Goal: Information Seeking & Learning: Find contact information

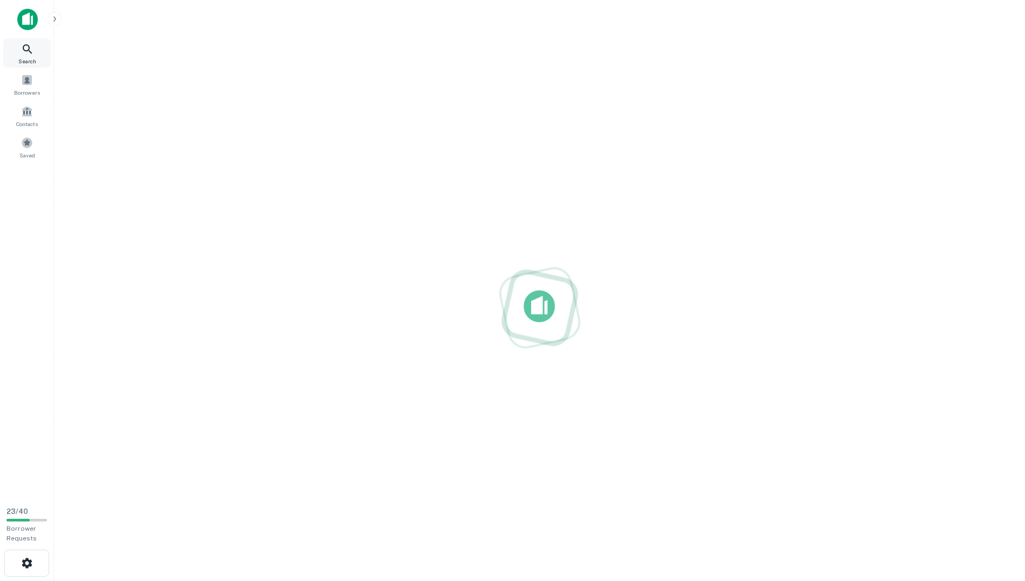
click at [22, 48] on icon at bounding box center [27, 49] width 13 height 13
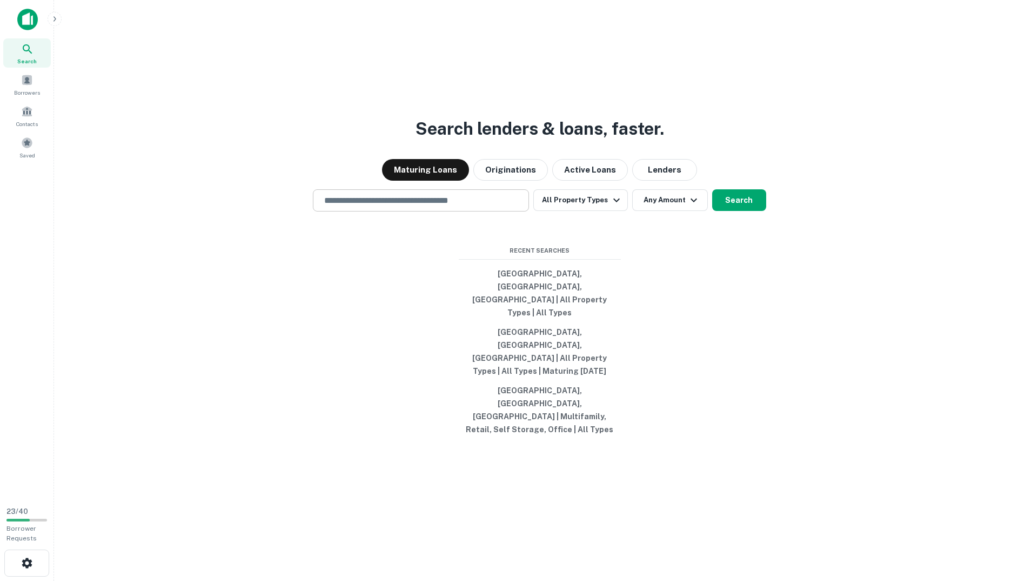
click at [434, 211] on div "​" at bounding box center [421, 200] width 216 height 22
paste input "**********"
type input "**********"
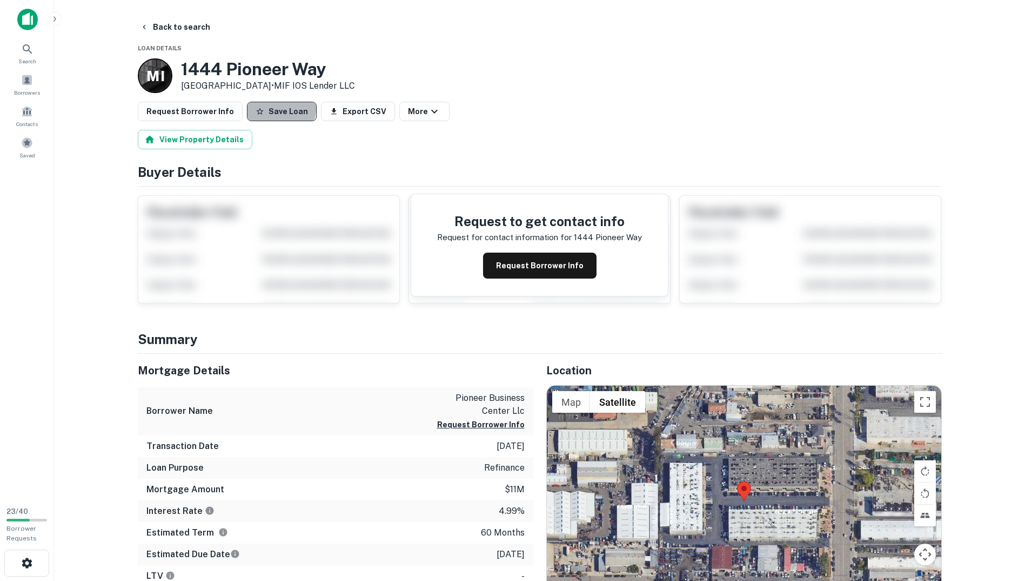
click at [272, 109] on button "Save Loan" at bounding box center [282, 111] width 70 height 19
click at [179, 28] on button "Back to search" at bounding box center [175, 26] width 79 height 19
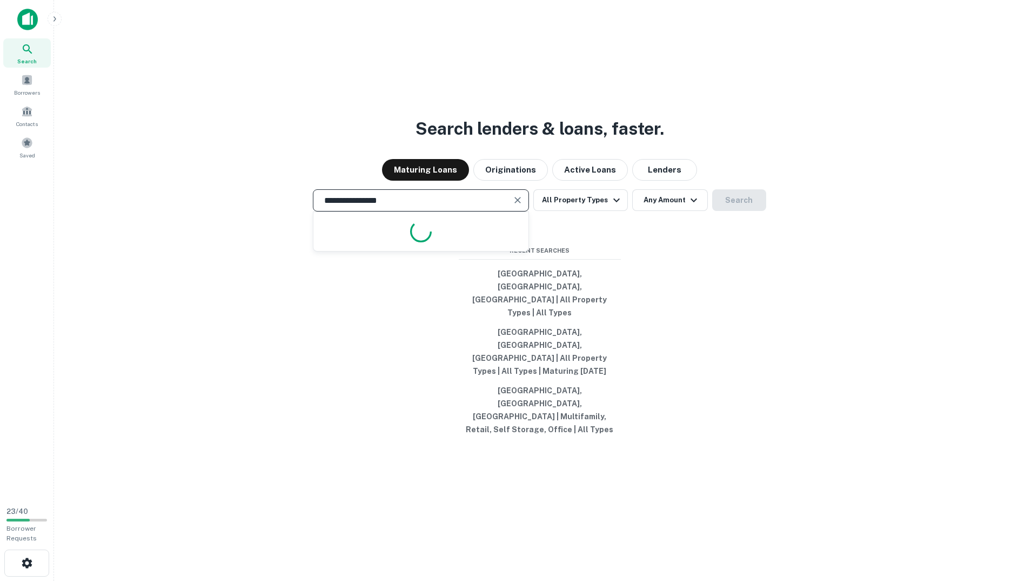
drag, startPoint x: 266, startPoint y: 234, endPoint x: 301, endPoint y: 243, distance: 35.7
click at [261, 211] on div "**********" at bounding box center [540, 200] width 954 height 22
paste input "text"
type input "**********"
click at [737, 211] on button "Search" at bounding box center [739, 200] width 54 height 22
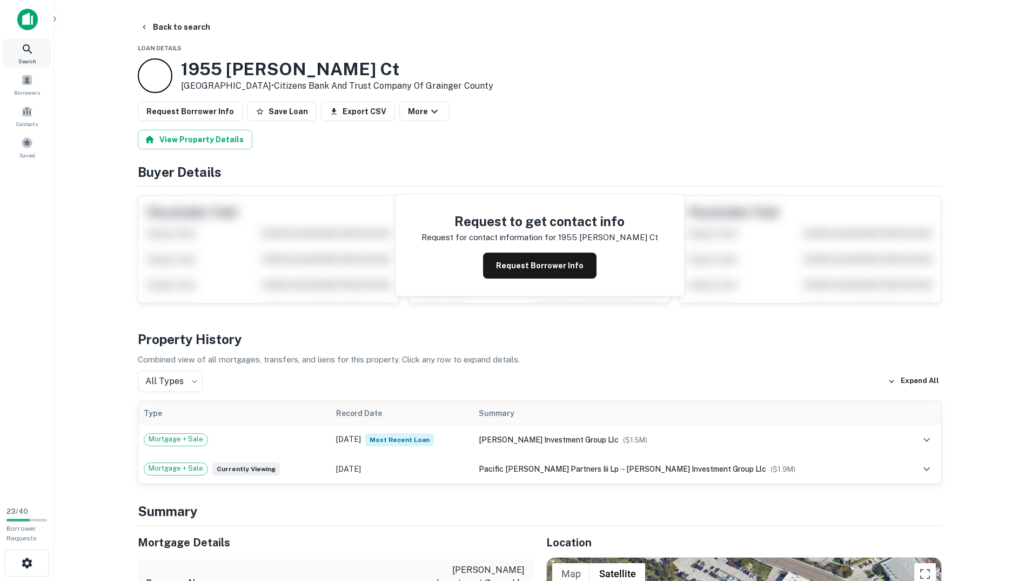
click at [32, 48] on icon at bounding box center [27, 49] width 13 height 13
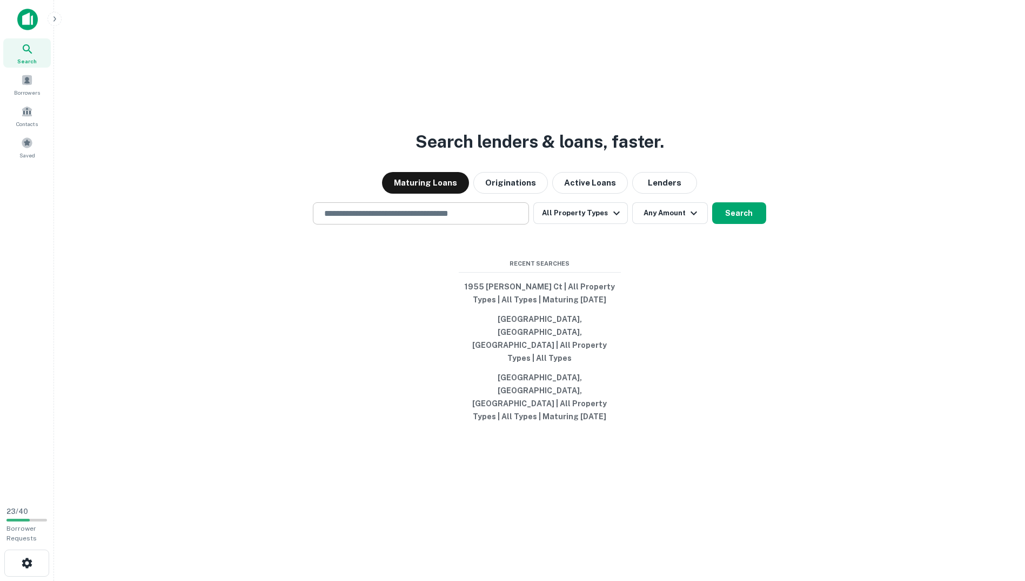
click at [419, 219] on input "text" at bounding box center [421, 213] width 206 height 12
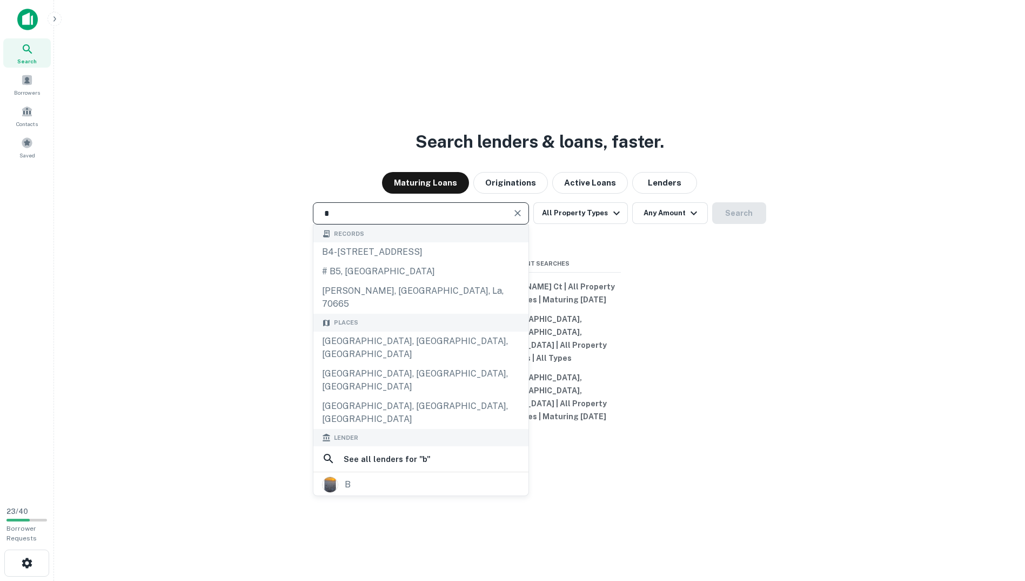
drag, startPoint x: 452, startPoint y: 238, endPoint x: 323, endPoint y: 235, distance: 129.2
click at [358, 224] on div "* ​" at bounding box center [421, 213] width 216 height 22
paste input "**********"
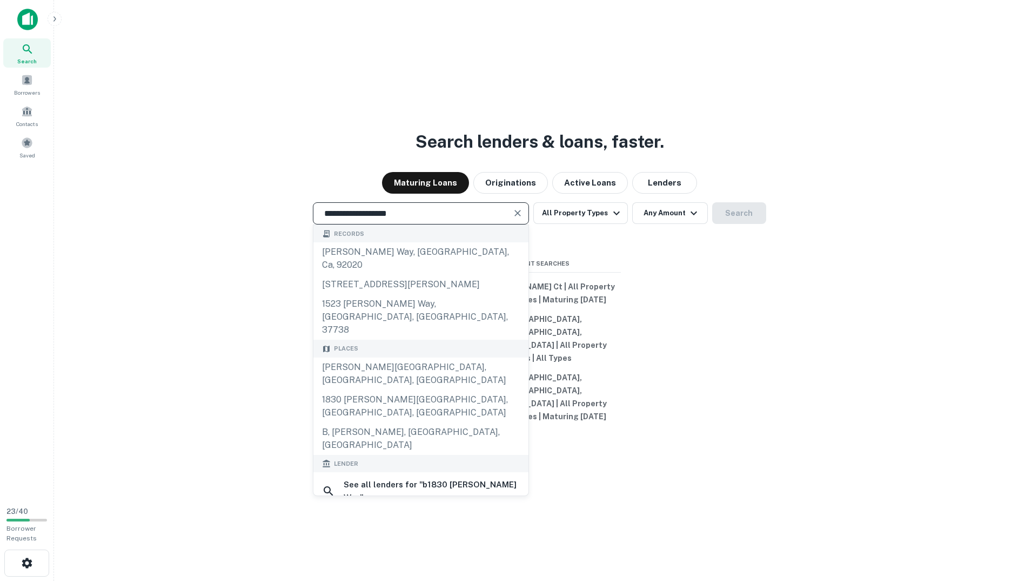
drag, startPoint x: 366, startPoint y: 235, endPoint x: 224, endPoint y: 232, distance: 141.6
click at [229, 224] on div "**********" at bounding box center [540, 213] width 954 height 22
paste input "text"
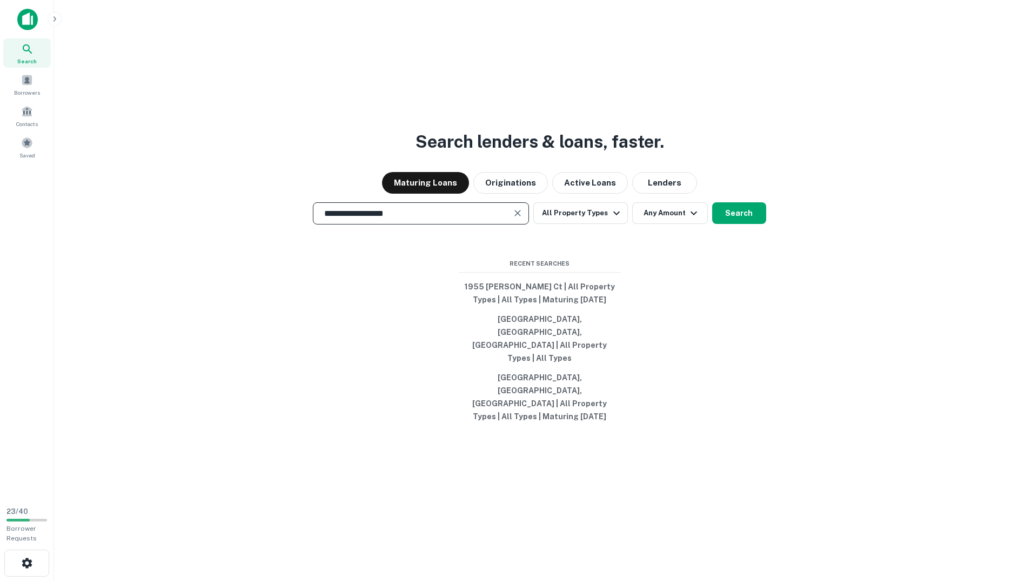
click at [429, 219] on input "**********" at bounding box center [413, 213] width 190 height 12
type input "**********"
click at [729, 224] on button "Search" at bounding box center [739, 213] width 54 height 22
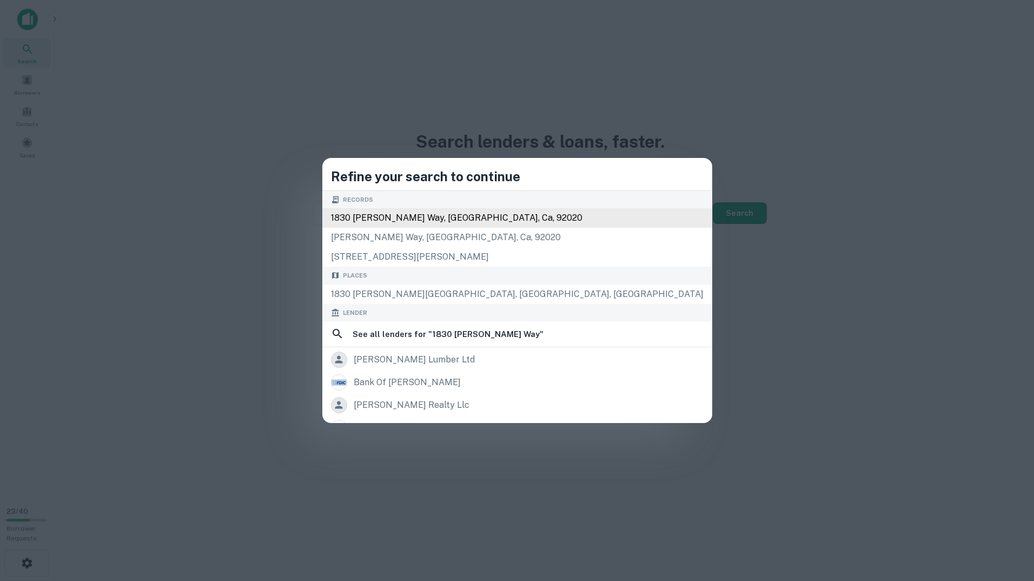
click at [506, 216] on div "1830 gillespie way, el cajon, ca, 92020" at bounding box center [517, 217] width 390 height 19
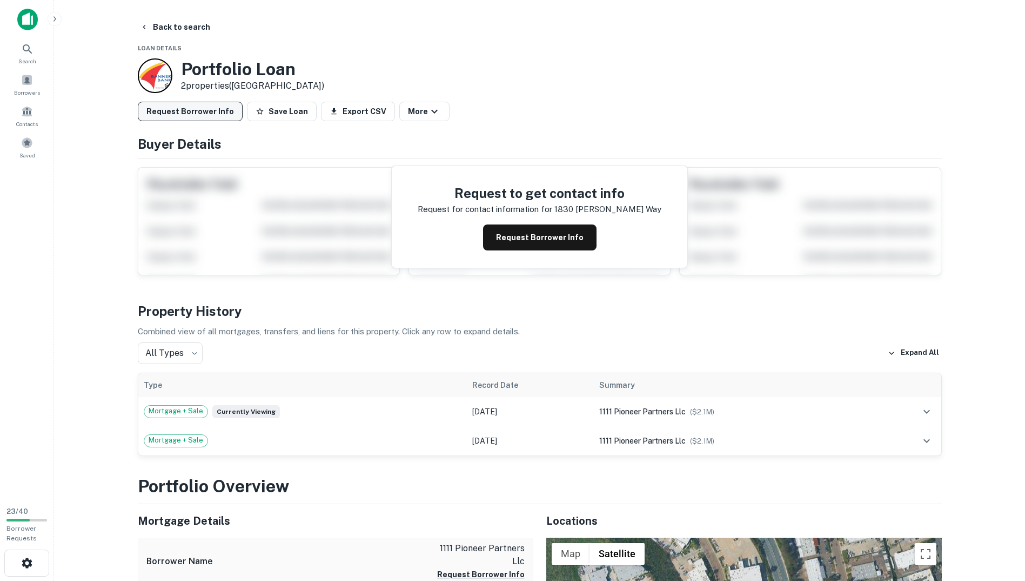
click at [219, 111] on button "Request Borrower Info" at bounding box center [190, 111] width 105 height 19
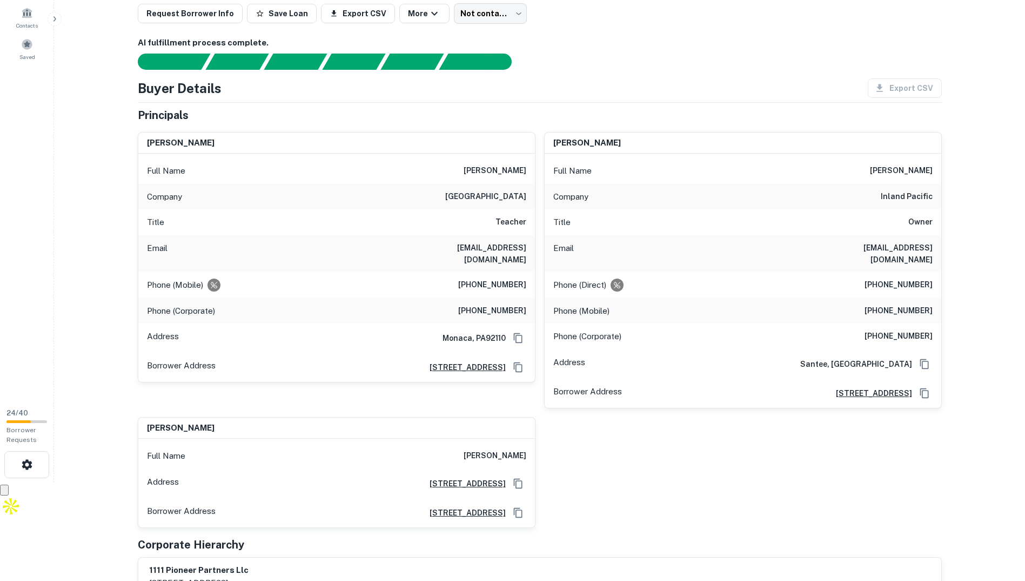
scroll to position [108, 0]
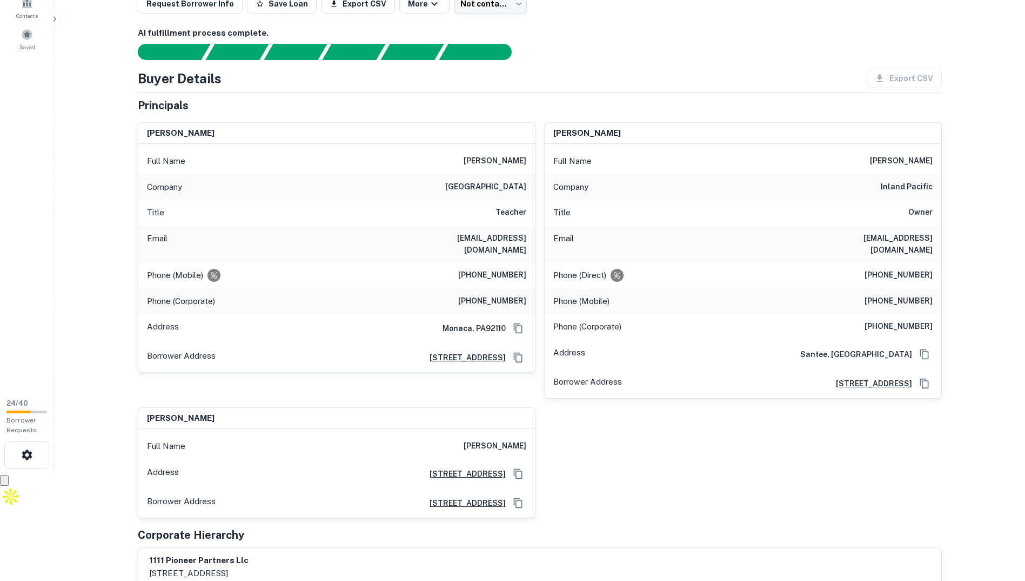
drag, startPoint x: 473, startPoint y: 159, endPoint x: 529, endPoint y: 162, distance: 55.7
click at [529, 162] on div "Full Name william fiedler" at bounding box center [336, 161] width 397 height 26
copy h6 "[PERSON_NAME]"
drag, startPoint x: 879, startPoint y: 161, endPoint x: 931, endPoint y: 159, distance: 52.5
click at [931, 159] on div "Full Name james renner" at bounding box center [743, 161] width 397 height 26
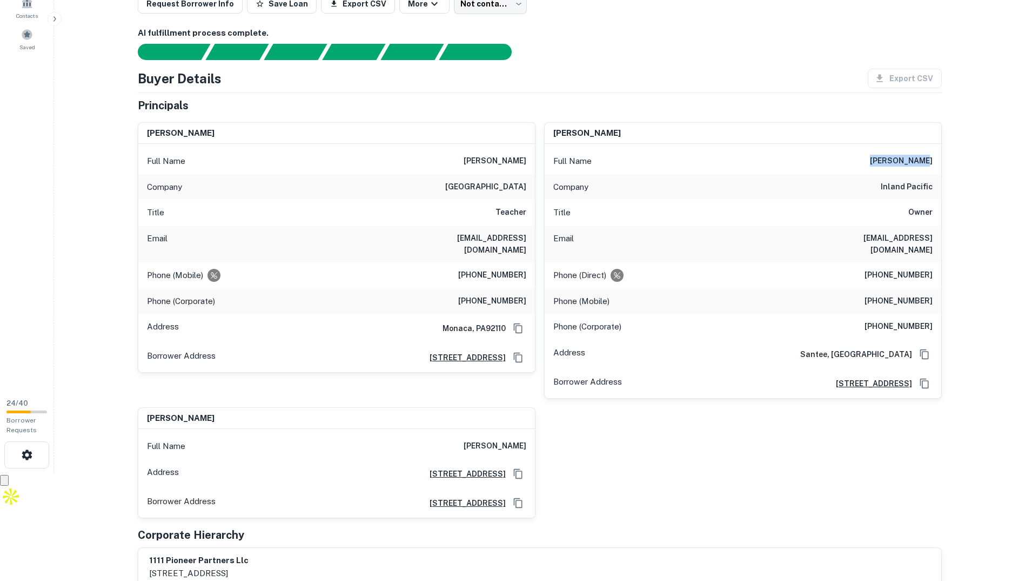
copy h6 "[PERSON_NAME]"
click at [924, 378] on icon "Copy Address" at bounding box center [924, 383] width 11 height 11
click at [631, 398] on div "william fiedler Full Name william fiedler Company central valley school distric…" at bounding box center [535, 316] width 813 height 404
drag, startPoint x: 861, startPoint y: 236, endPoint x: 939, endPoint y: 236, distance: 77.8
click at [939, 236] on div "Email jrenner@ip-cre.com" at bounding box center [743, 243] width 397 height 37
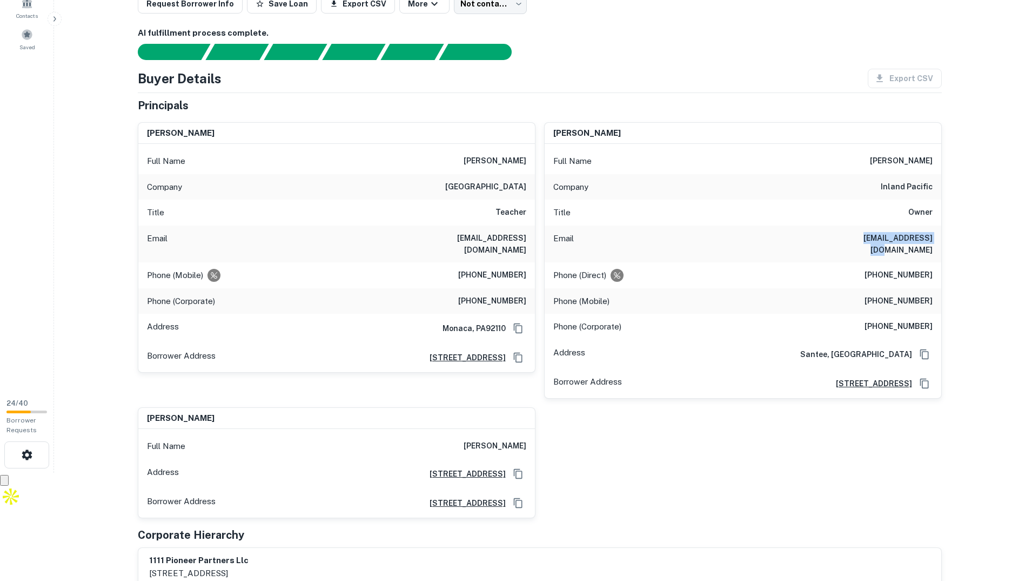
copy h6 "[EMAIL_ADDRESS][DOMAIN_NAME]"
drag, startPoint x: 880, startPoint y: 157, endPoint x: 939, endPoint y: 162, distance: 59.1
click at [939, 162] on div "Full Name james renner" at bounding box center [743, 161] width 397 height 26
copy h6 "[PERSON_NAME]"
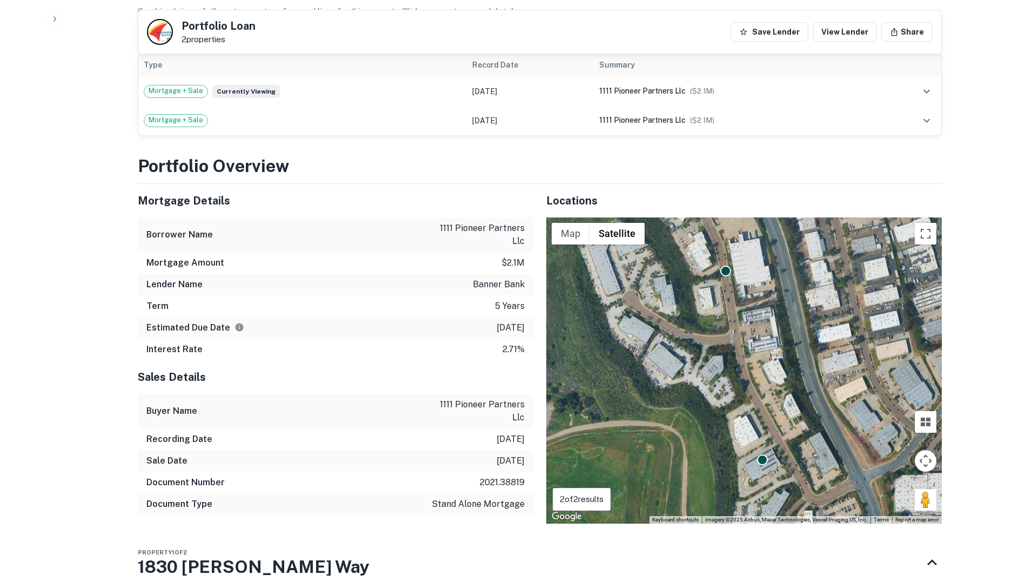
scroll to position [703, 0]
drag, startPoint x: 442, startPoint y: 216, endPoint x: 523, endPoint y: 220, distance: 81.7
click at [523, 221] on p "1111 pioneer partners llc" at bounding box center [476, 234] width 97 height 26
copy p "1111 pioneer partners"
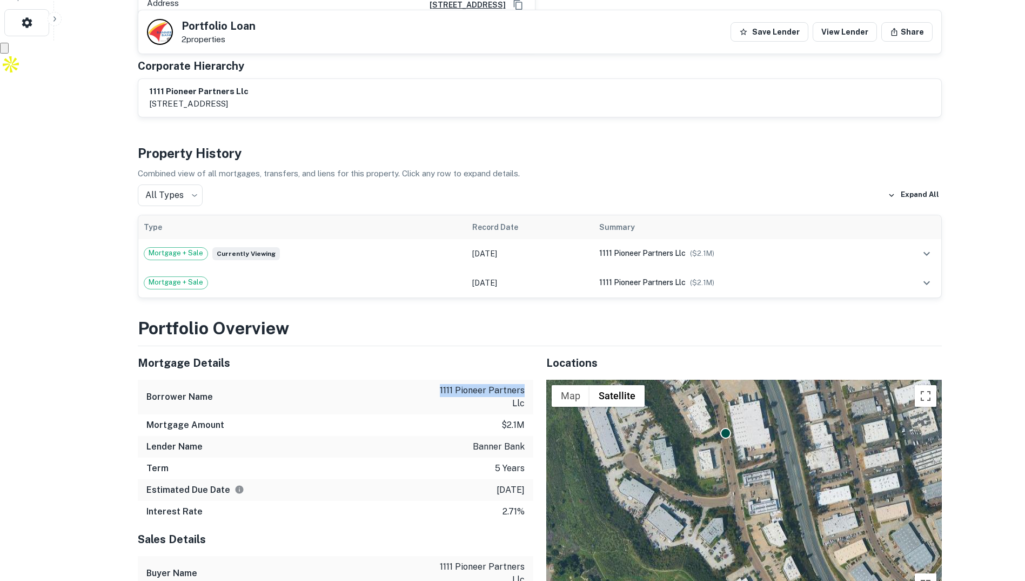
scroll to position [541, 0]
drag, startPoint x: 256, startPoint y: 81, endPoint x: 213, endPoint y: 81, distance: 42.7
click at [213, 85] on h6 "1111 pioneer partners llc" at bounding box center [198, 91] width 99 height 12
drag, startPoint x: 213, startPoint y: 81, endPoint x: 323, endPoint y: 92, distance: 110.9
click at [323, 92] on div "1111 pioneer partners llc 4895 savannah street, san diego, ca, 92110" at bounding box center [540, 97] width 782 height 25
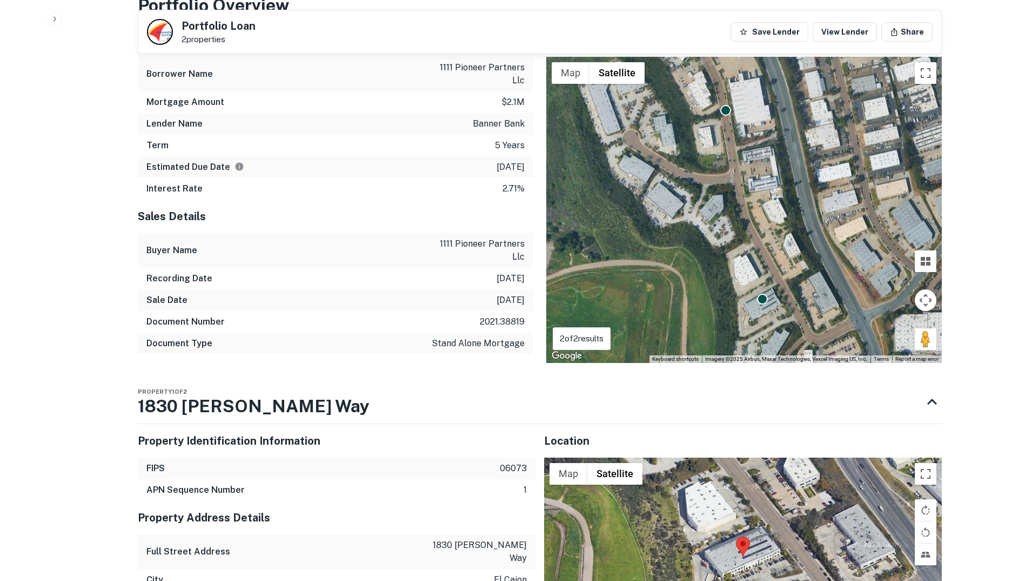
scroll to position [1081, 0]
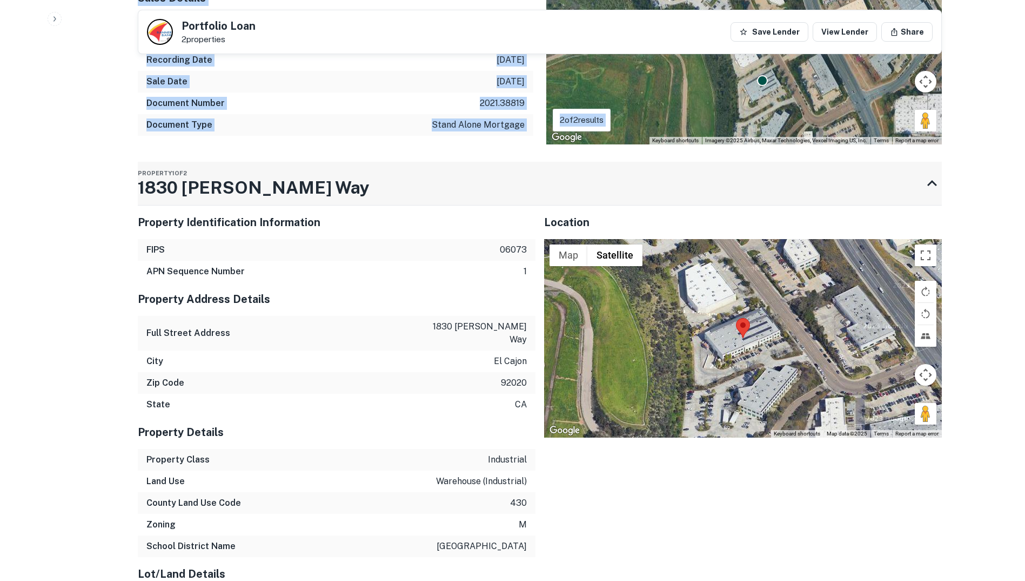
drag, startPoint x: 80, startPoint y: 173, endPoint x: 281, endPoint y: 182, distance: 201.3
drag, startPoint x: 281, startPoint y: 182, endPoint x: 302, endPoint y: 177, distance: 21.2
click at [306, 174] on div "Property 1 of 2 1830 Gillespie Way" at bounding box center [530, 183] width 785 height 43
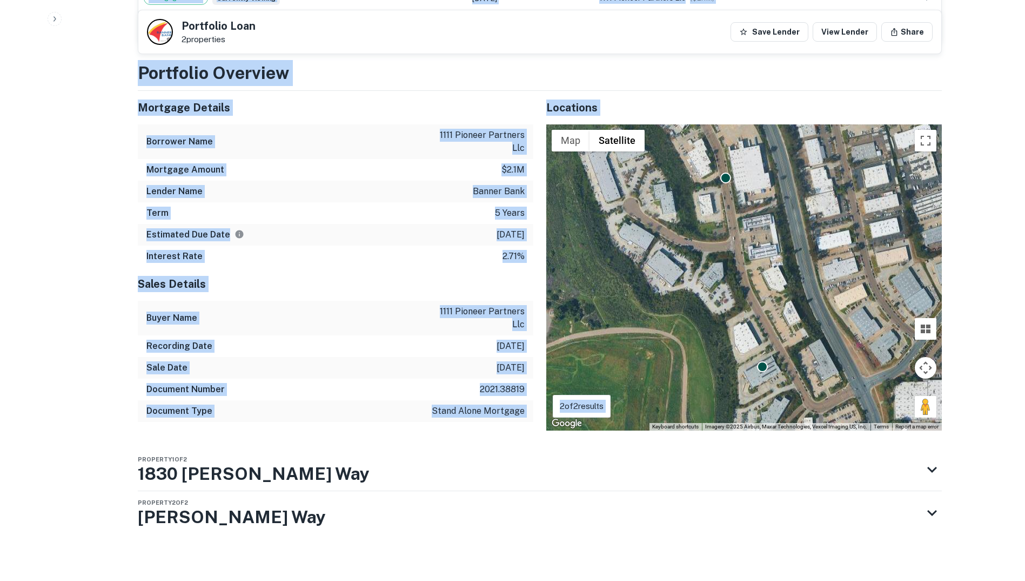
click at [291, 179] on div "Mortgage Details Borrower Name 1111 pioneer partners llc Mortgage Amount $2.1m …" at bounding box center [336, 179] width 396 height 176
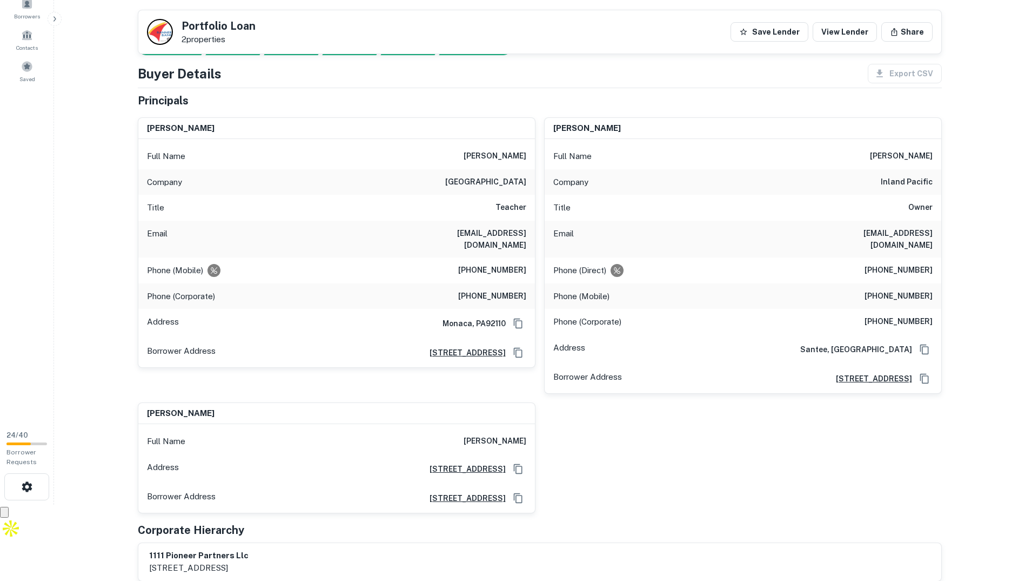
scroll to position [0, 0]
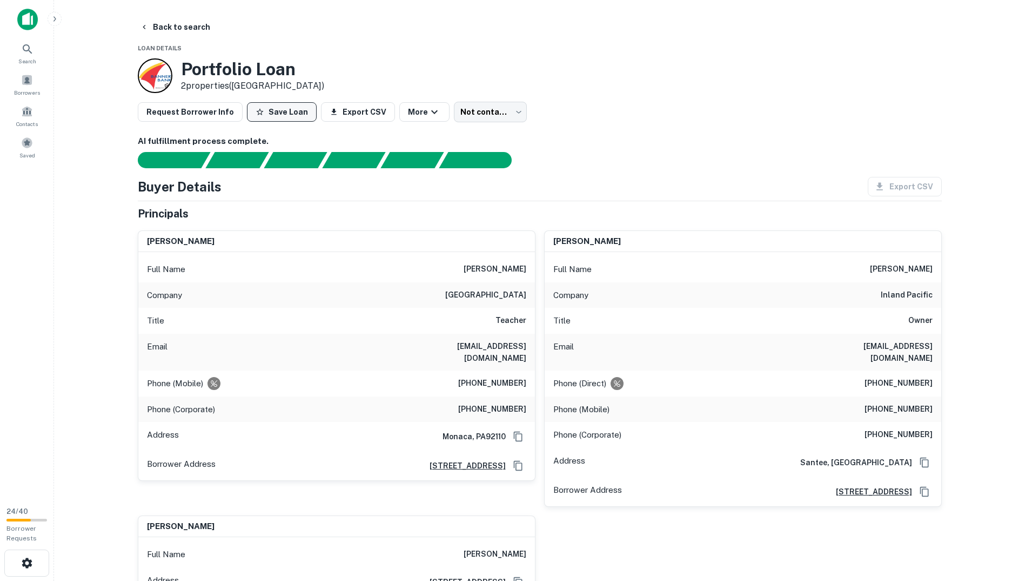
click at [292, 105] on button "Save Loan" at bounding box center [282, 111] width 70 height 19
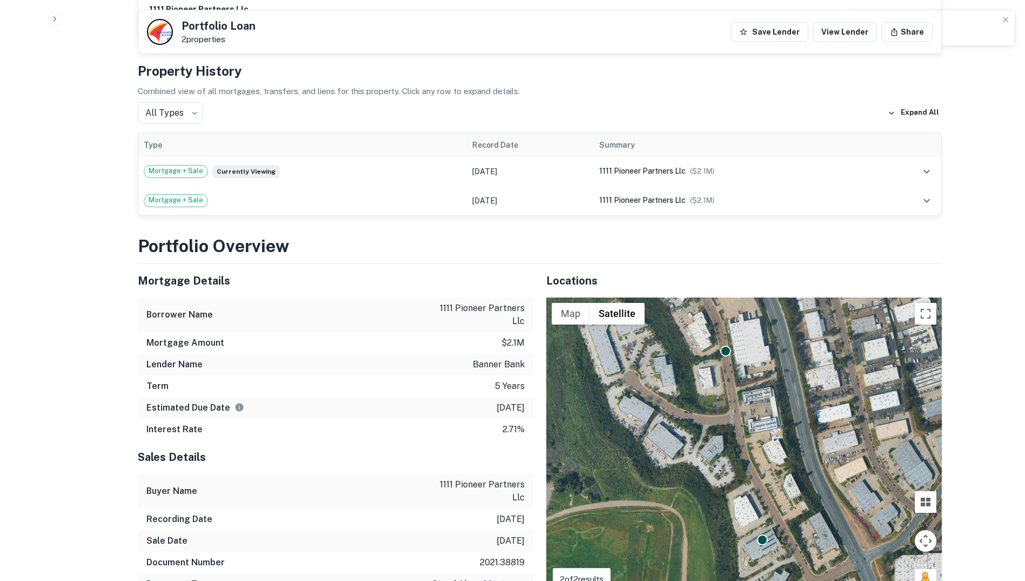
scroll to position [757, 0]
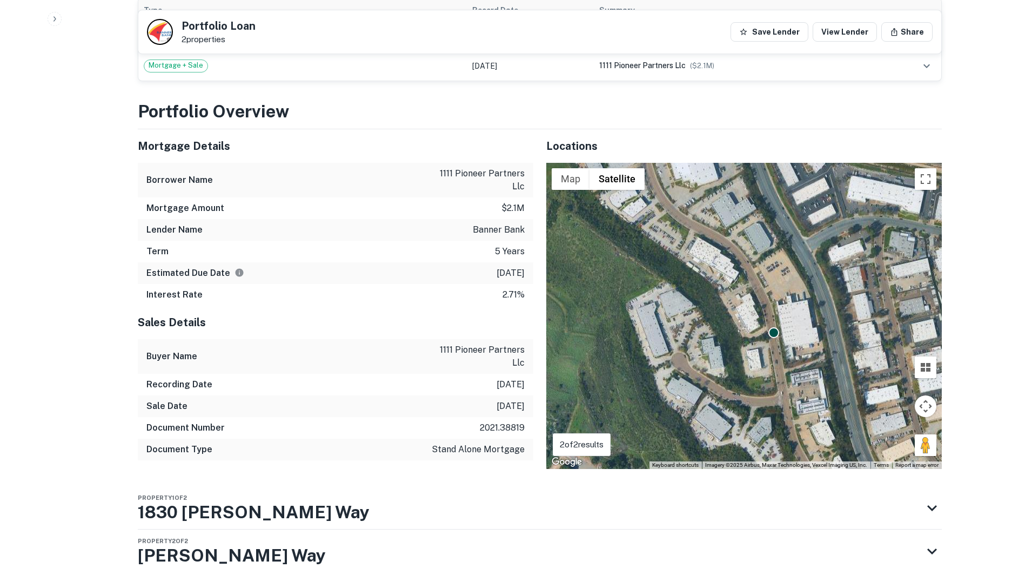
drag, startPoint x: 735, startPoint y: 210, endPoint x: 785, endPoint y: 331, distance: 131.6
click at [785, 331] on div "To activate drag with keyboard, press Alt + Enter. Once in keyboard drag state,…" at bounding box center [744, 316] width 396 height 306
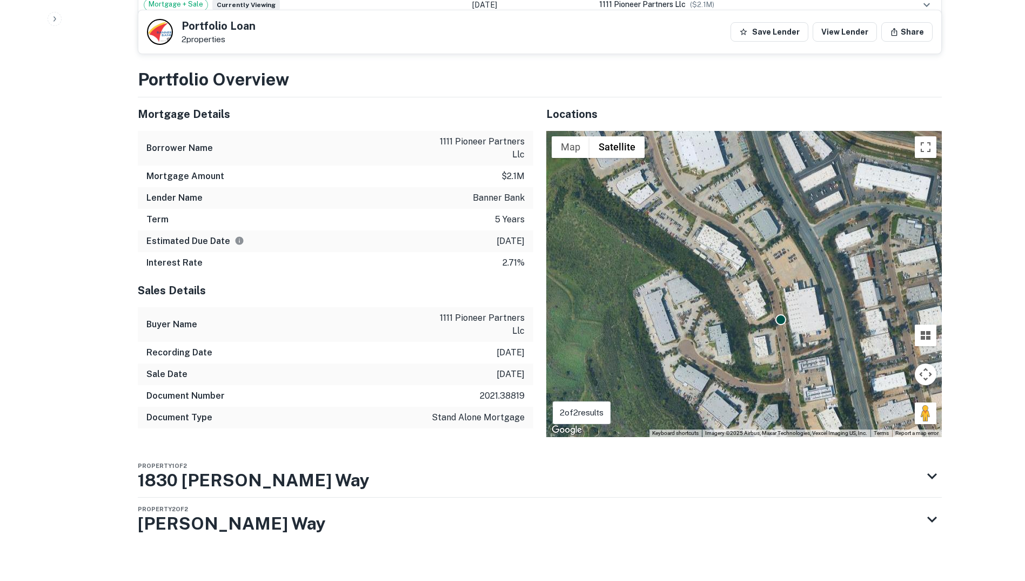
scroll to position [789, 0]
click at [283, 507] on div "Property 2 of [STREET_ADDRESS][PERSON_NAME]" at bounding box center [530, 518] width 785 height 43
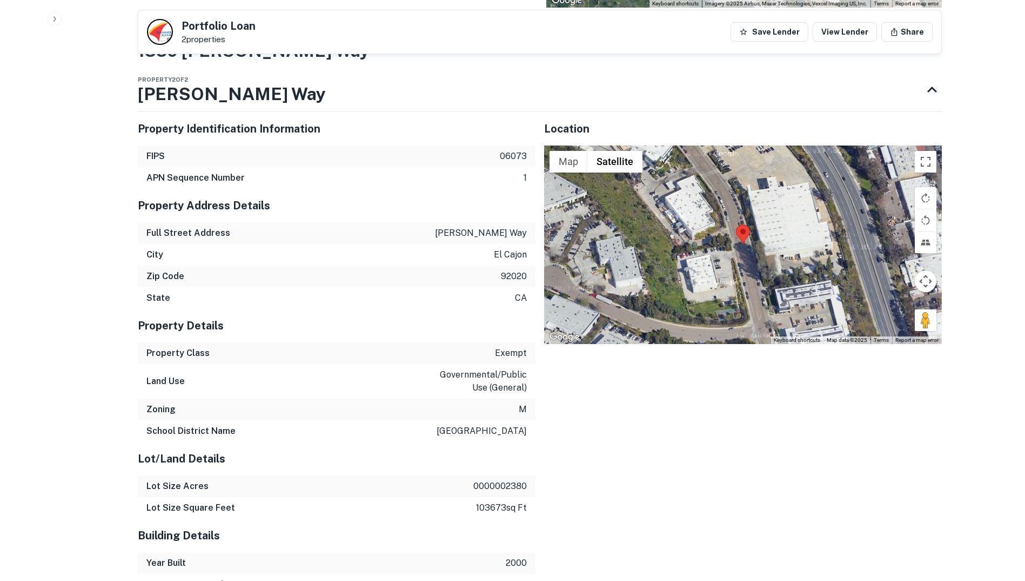
scroll to position [1084, 0]
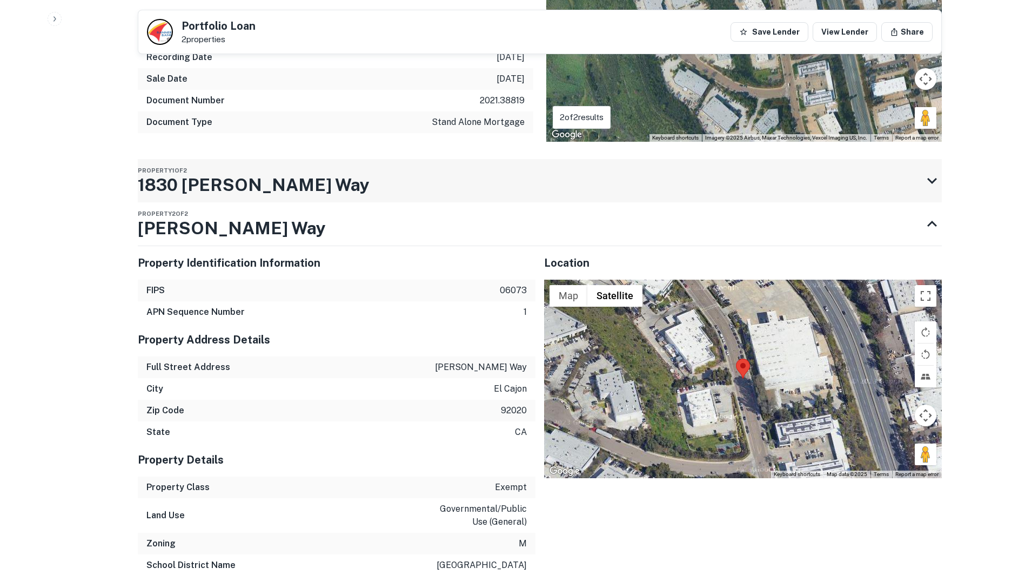
click at [927, 175] on icon at bounding box center [932, 180] width 19 height 19
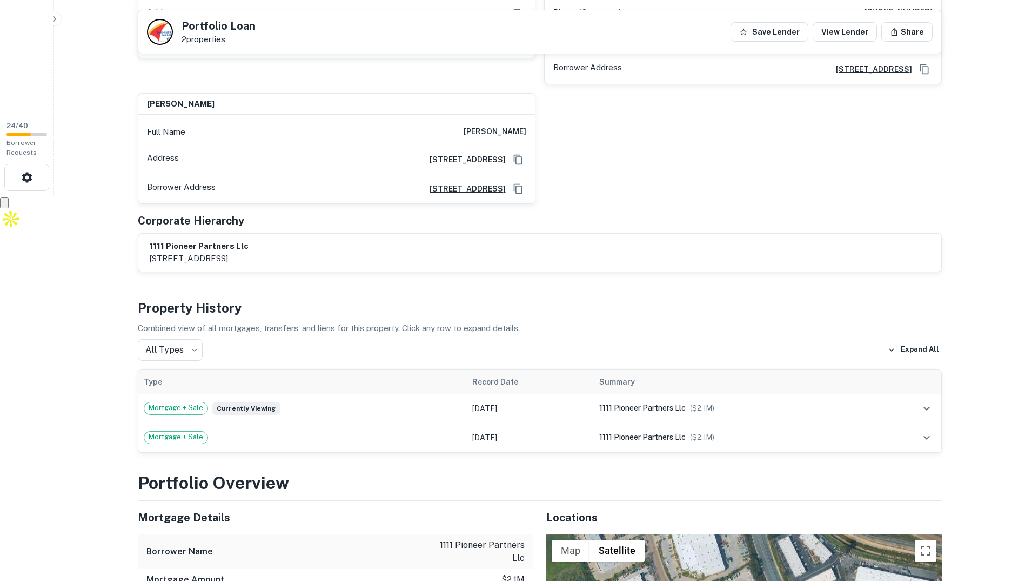
scroll to position [327, 0]
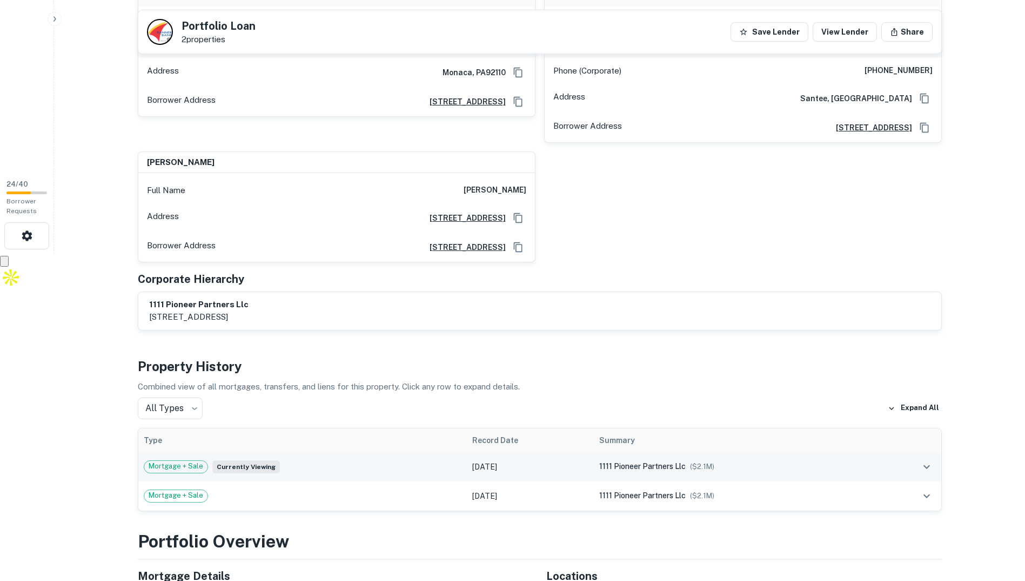
click at [519, 454] on td "[DATE]" at bounding box center [530, 466] width 127 height 29
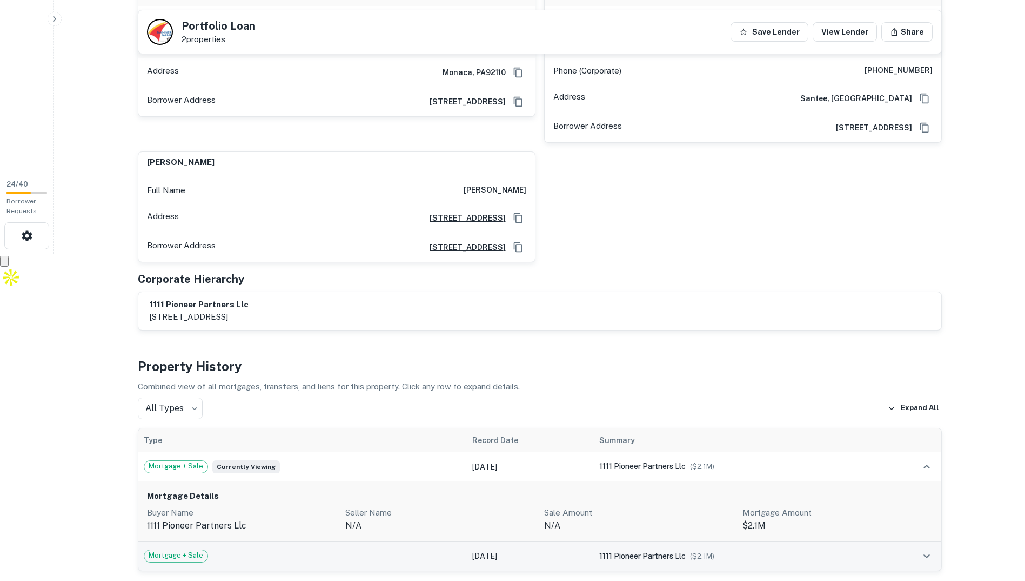
click at [377, 557] on td "Mortgage + Sale" at bounding box center [302, 555] width 329 height 29
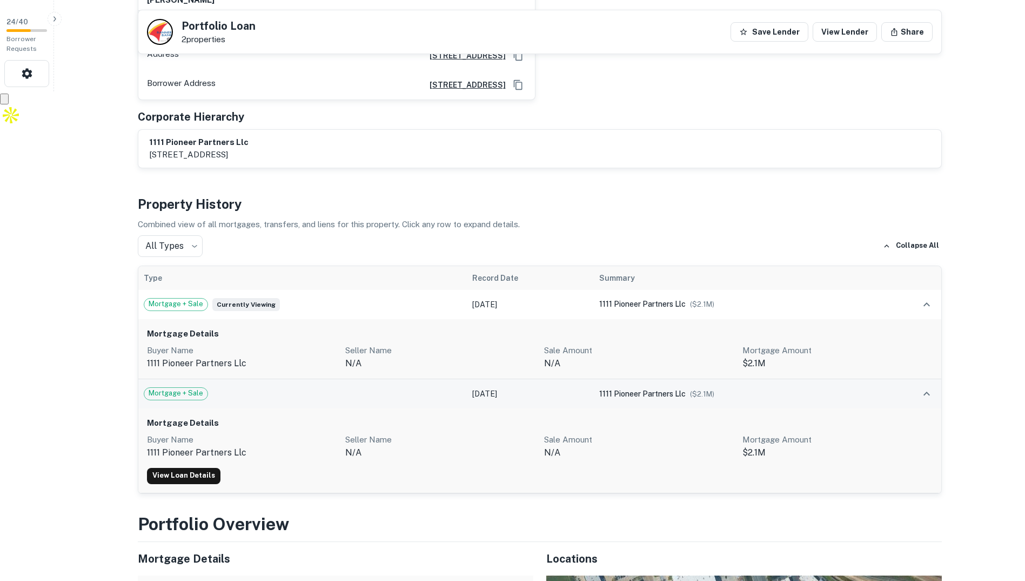
click at [369, 387] on div "Mortgage + Sale" at bounding box center [303, 393] width 318 height 13
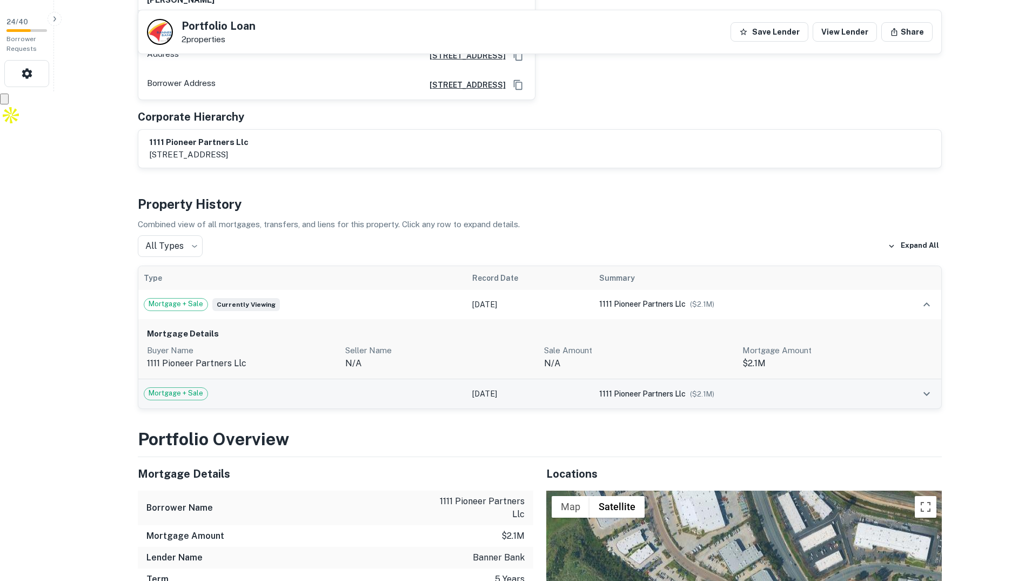
click at [369, 387] on div "Mortgage + Sale" at bounding box center [303, 393] width 318 height 13
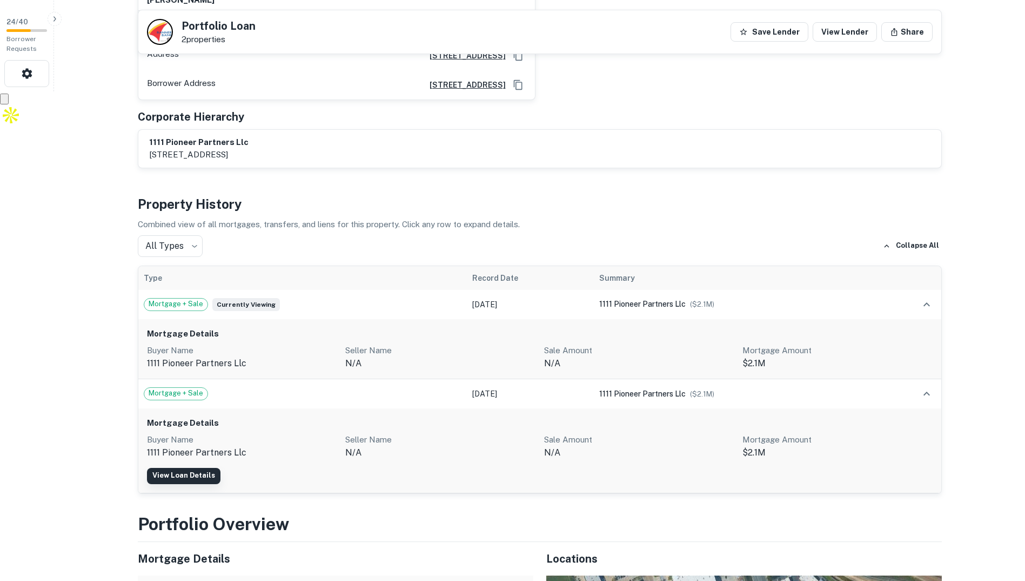
click at [182, 469] on link "View Loan Details" at bounding box center [184, 476] width 74 height 16
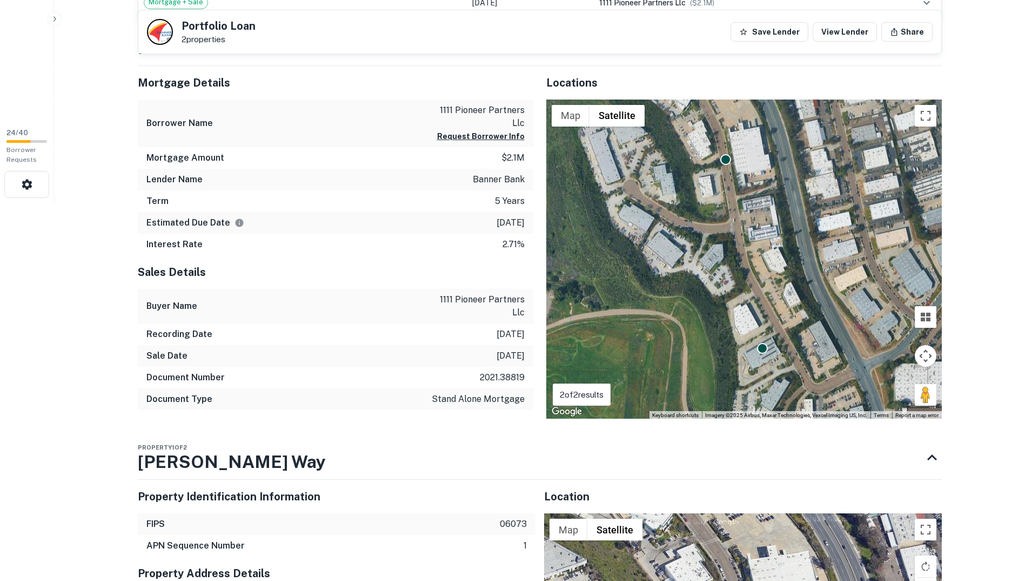
scroll to position [54, 0]
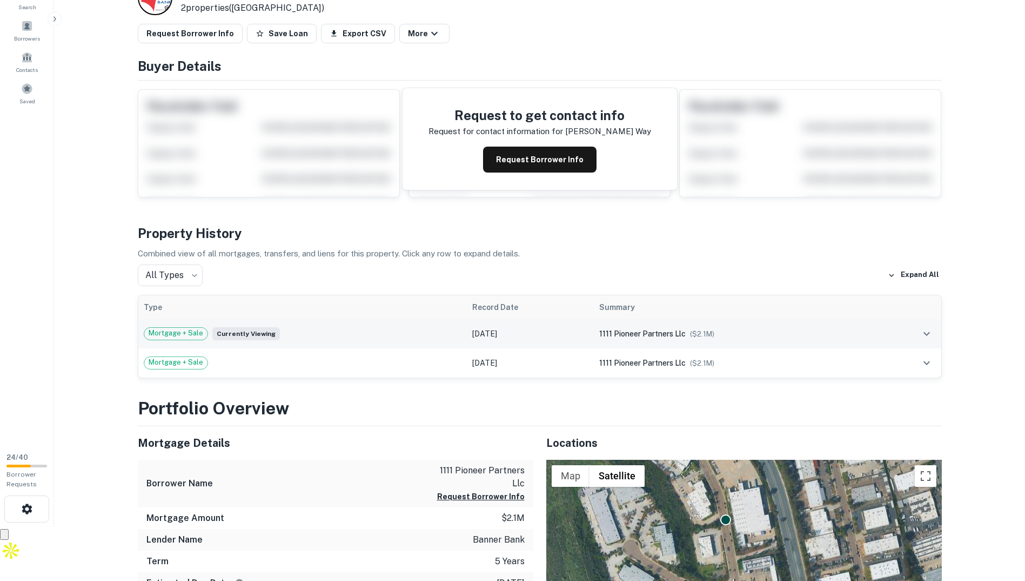
click at [343, 329] on div "Mortgage + Sale Currently viewing" at bounding box center [303, 333] width 318 height 13
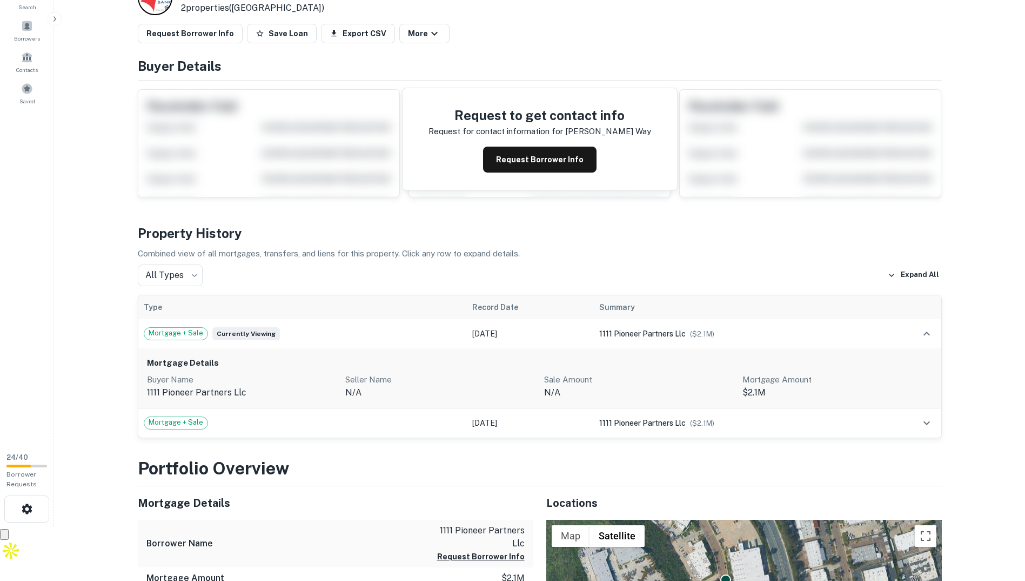
click at [269, 311] on th "Type" at bounding box center [302, 307] width 329 height 24
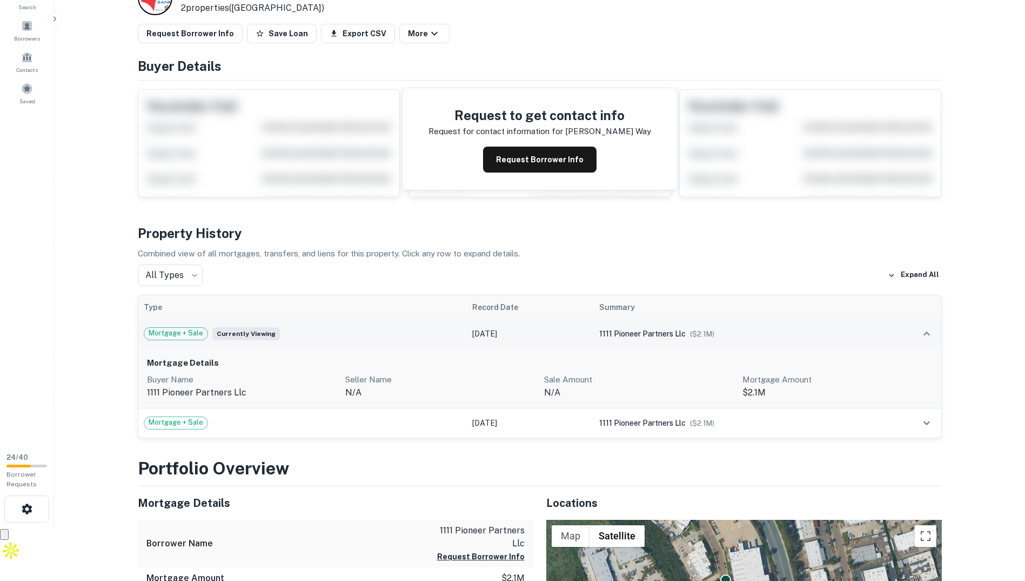
click at [291, 329] on div "Mortgage + Sale Currently viewing" at bounding box center [303, 333] width 318 height 13
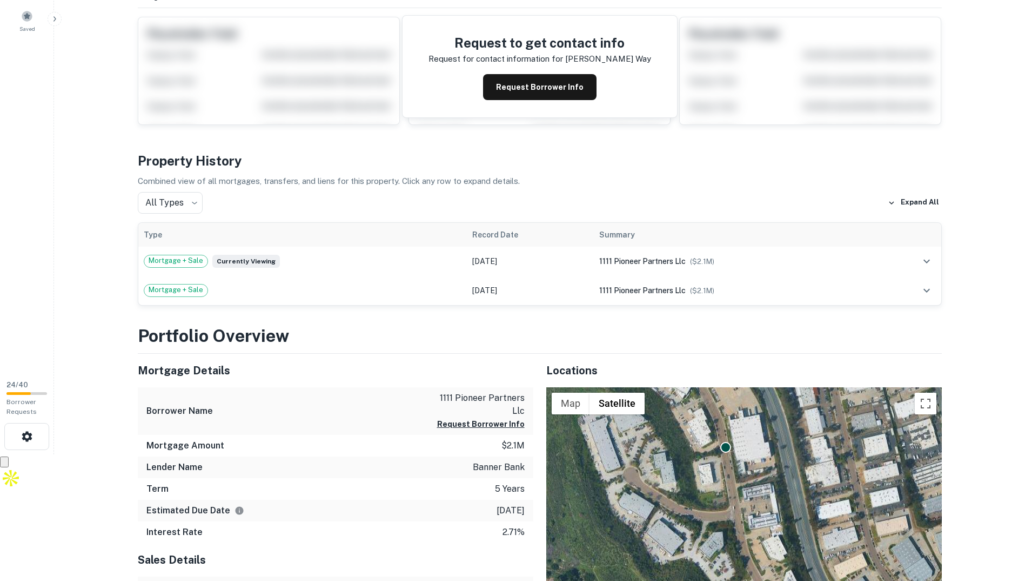
scroll to position [0, 0]
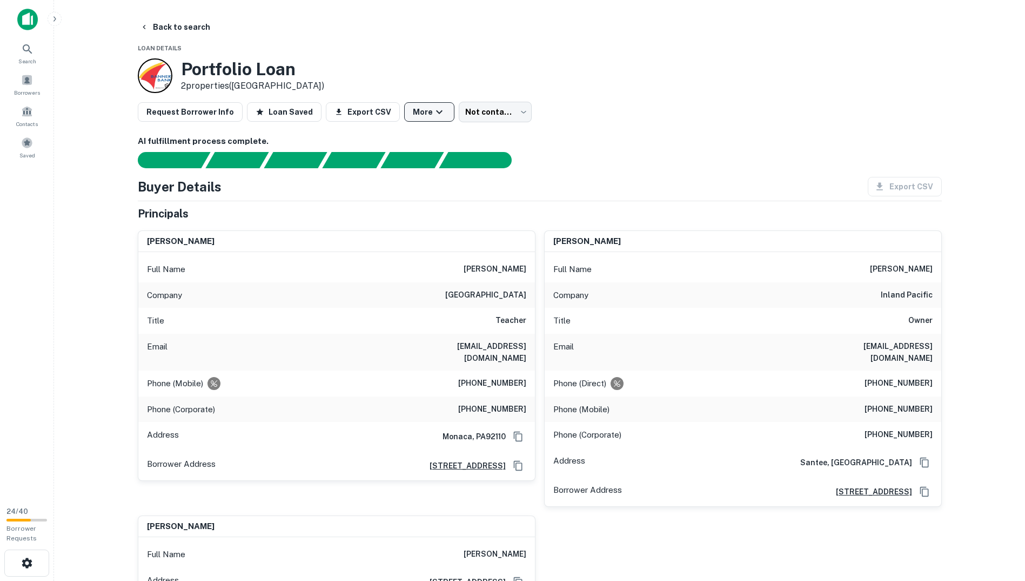
click at [405, 117] on button "More" at bounding box center [429, 111] width 50 height 19
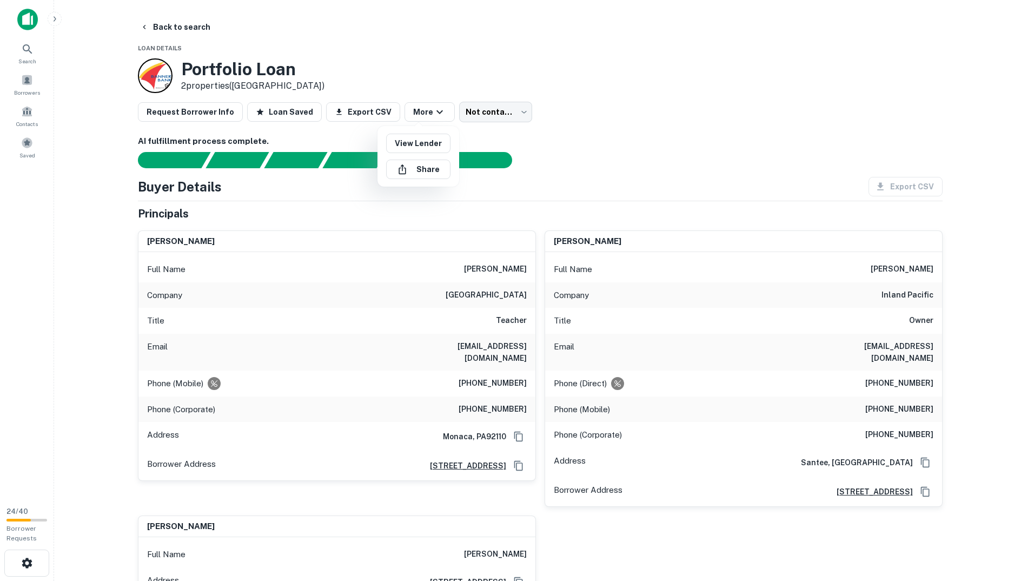
click at [428, 113] on div at bounding box center [517, 290] width 1034 height 581
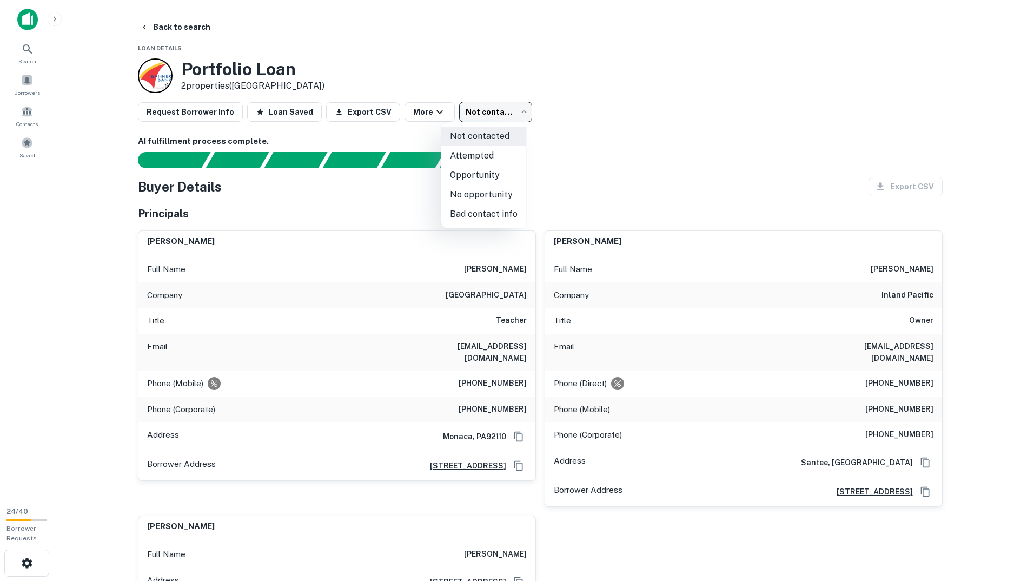
click at [476, 116] on body "Search Borrowers Contacts Saved 24 / 40 Borrower Requests Back to search Loan D…" at bounding box center [517, 290] width 1034 height 581
click at [476, 176] on li "Opportunity" at bounding box center [483, 174] width 85 height 19
type input "**********"
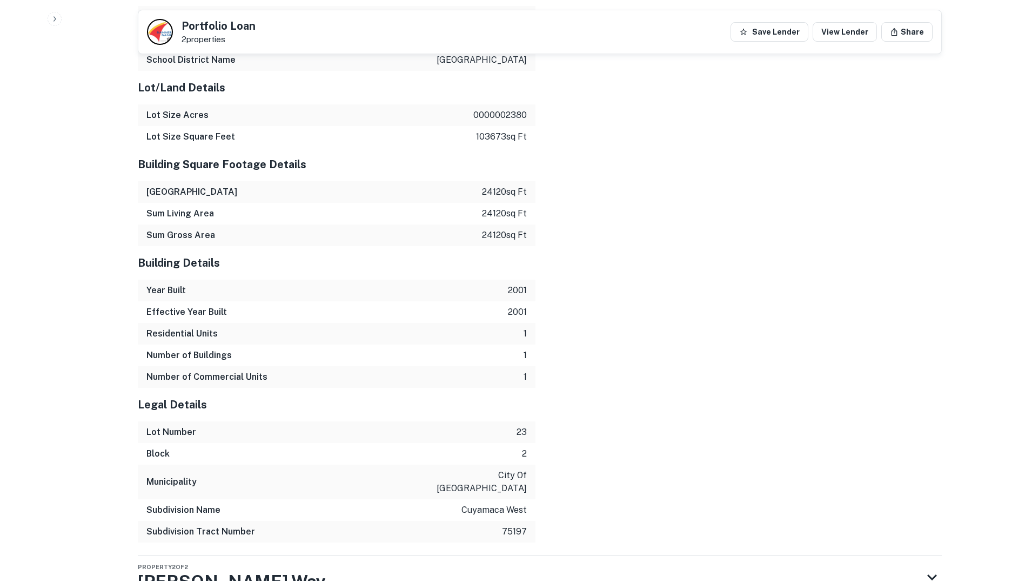
scroll to position [1612, 0]
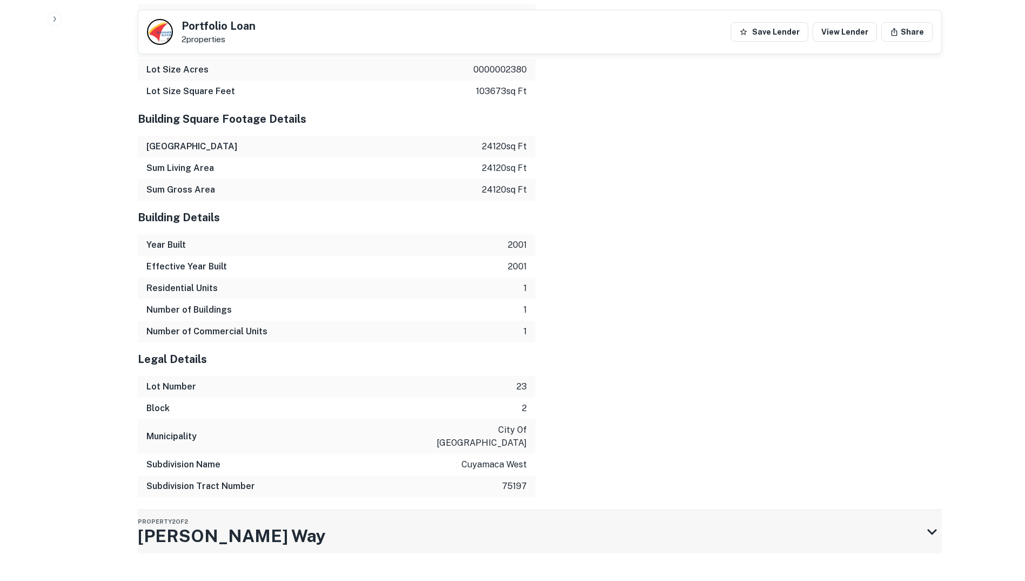
click at [675, 517] on div "Property 2 of [STREET_ADDRESS][PERSON_NAME]" at bounding box center [530, 531] width 785 height 43
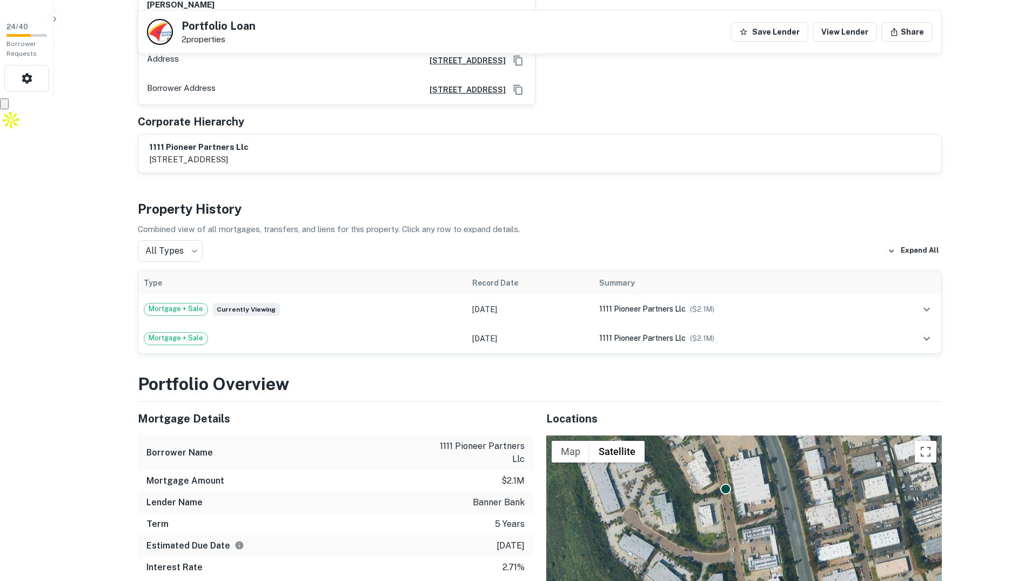
scroll to position [0, 0]
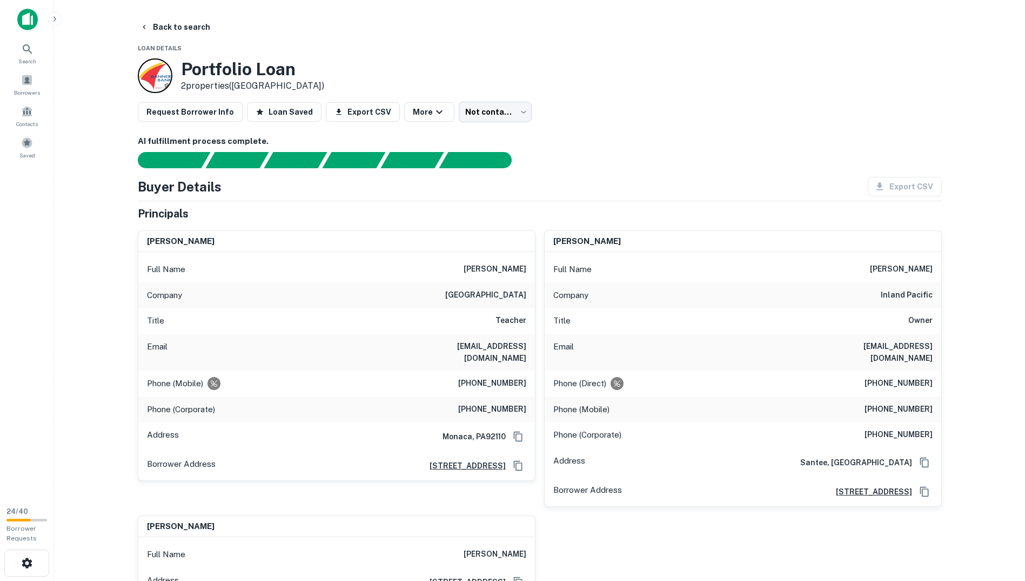
drag, startPoint x: 589, startPoint y: 472, endPoint x: 574, endPoint y: 267, distance: 205.4
